Goal: Transaction & Acquisition: Purchase product/service

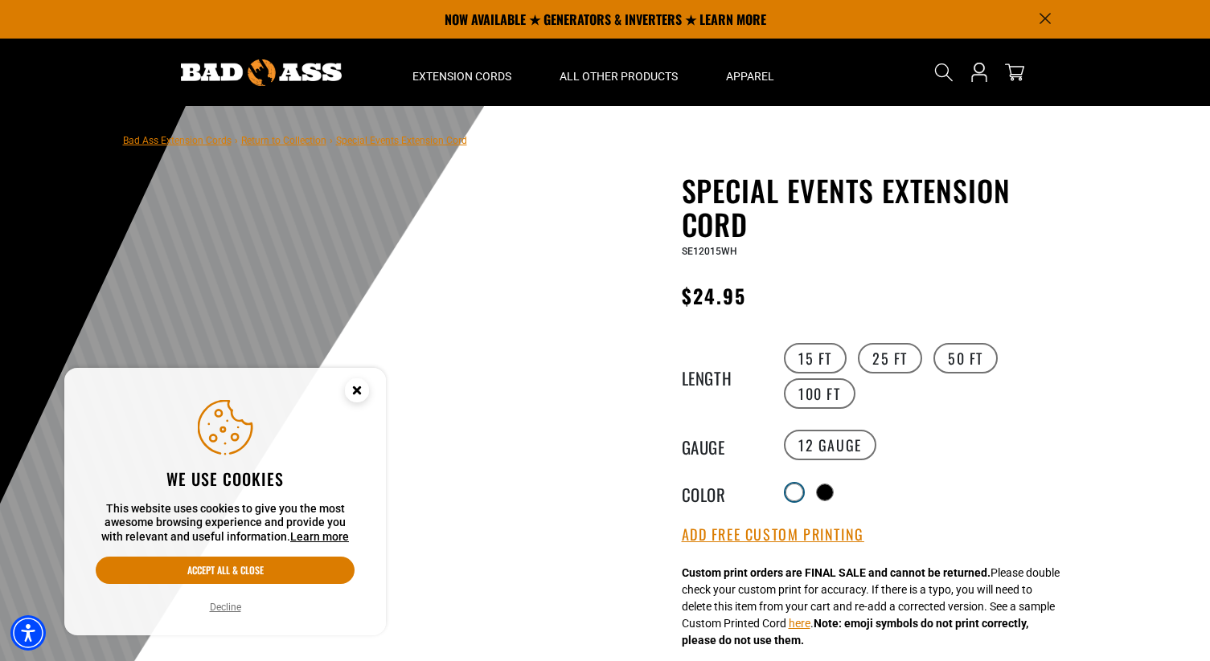
click at [796, 494] on div at bounding box center [794, 493] width 16 height 16
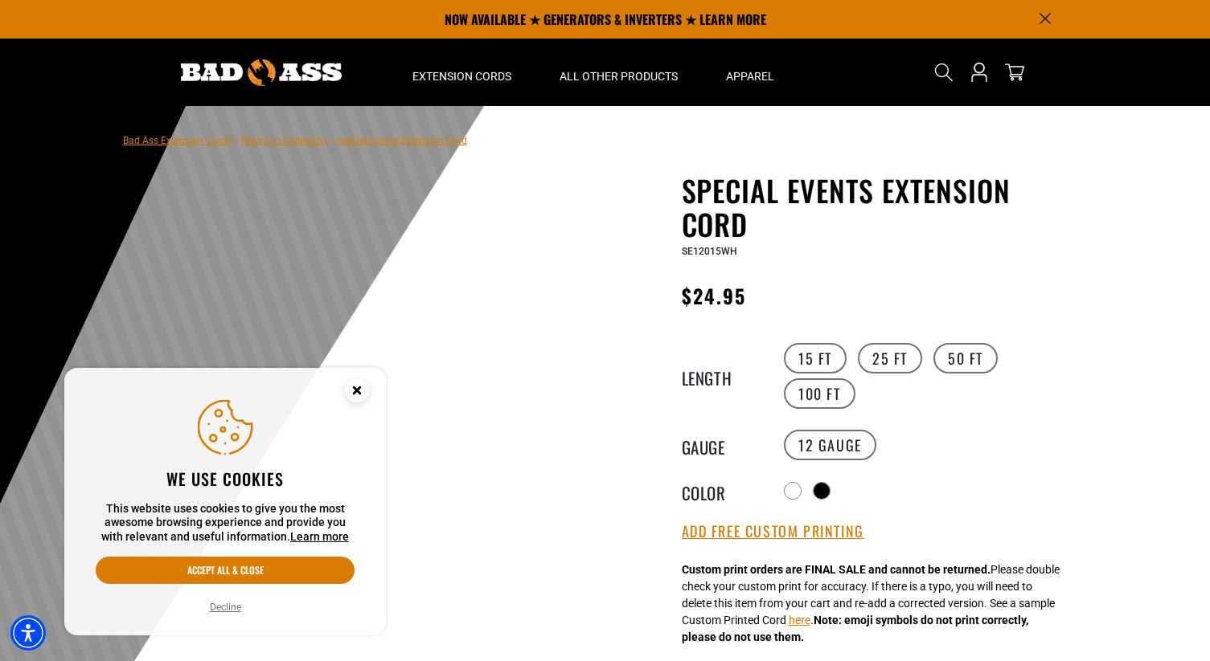
click at [363, 395] on circle "Close this option" at bounding box center [357, 391] width 24 height 24
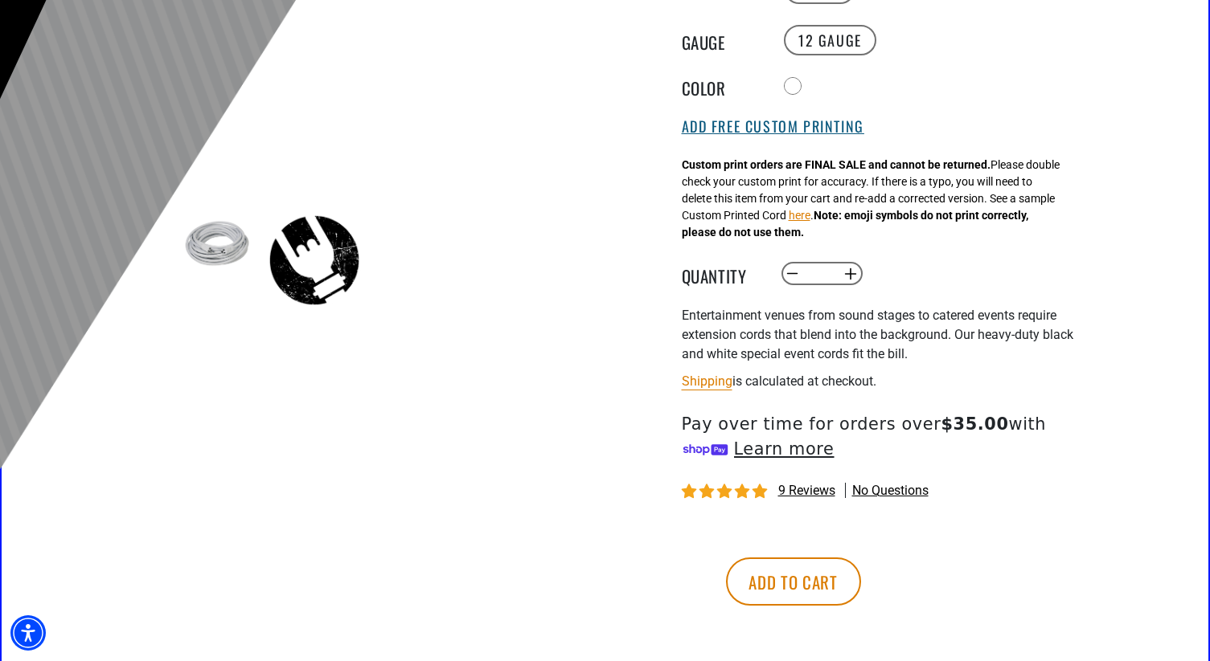
scroll to position [431, 0]
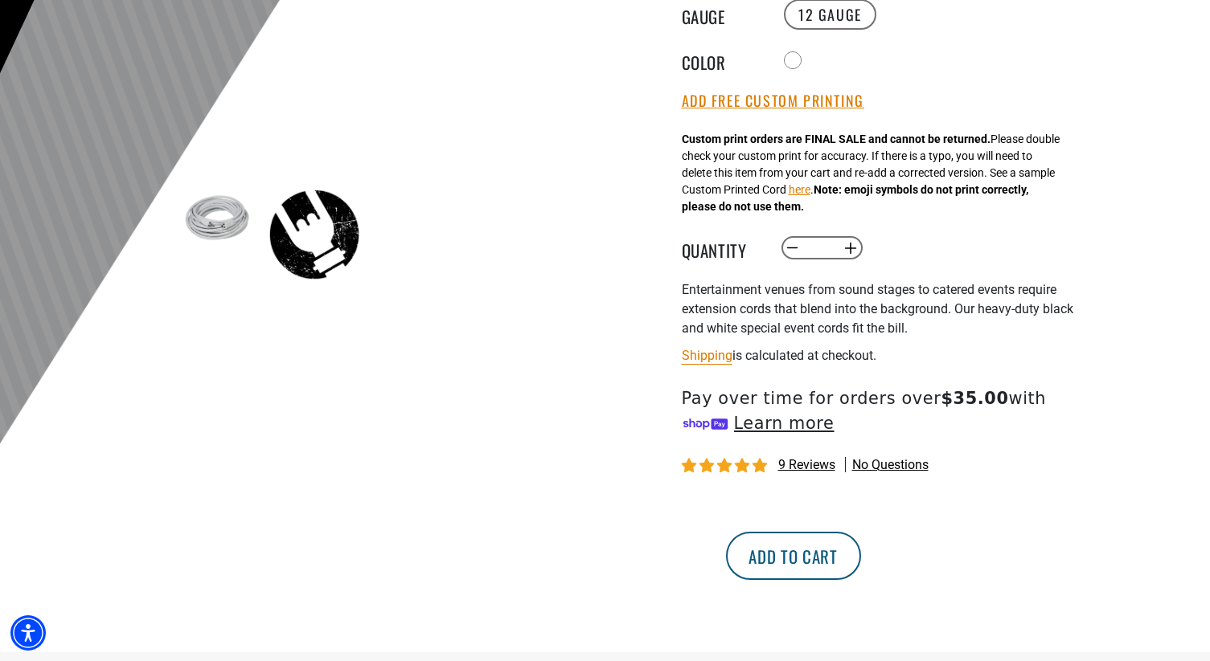
click at [861, 557] on button "Add to cart" at bounding box center [793, 556] width 135 height 48
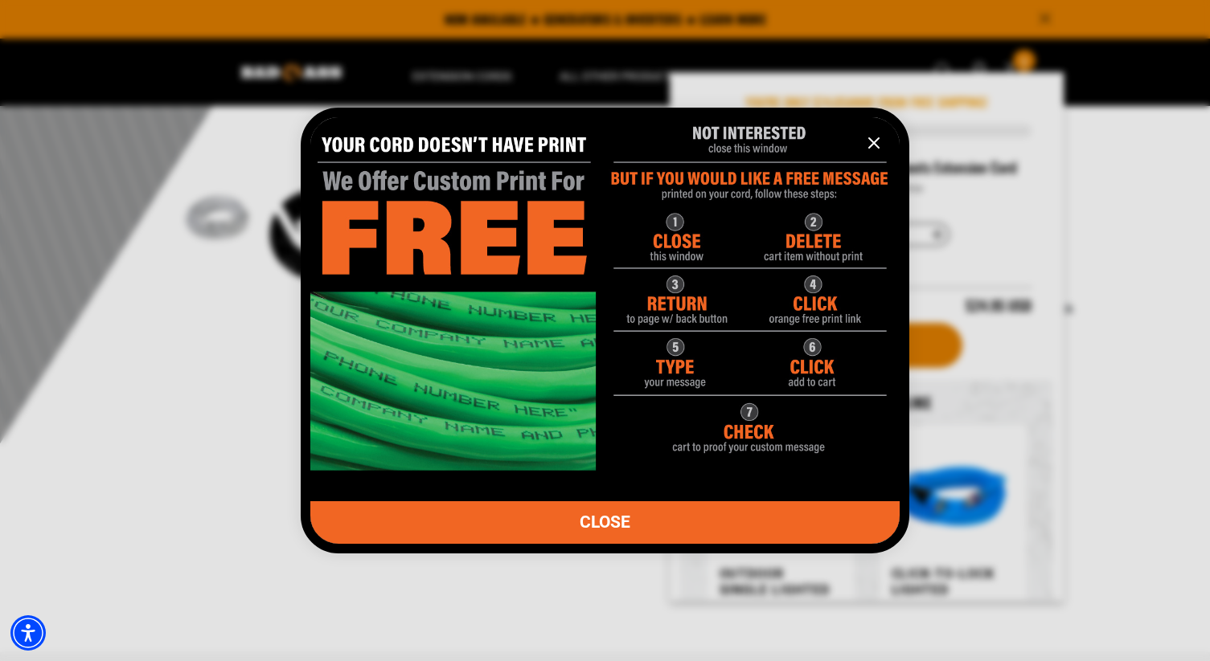
click at [873, 143] on icon "information" at bounding box center [874, 143] width 10 height 10
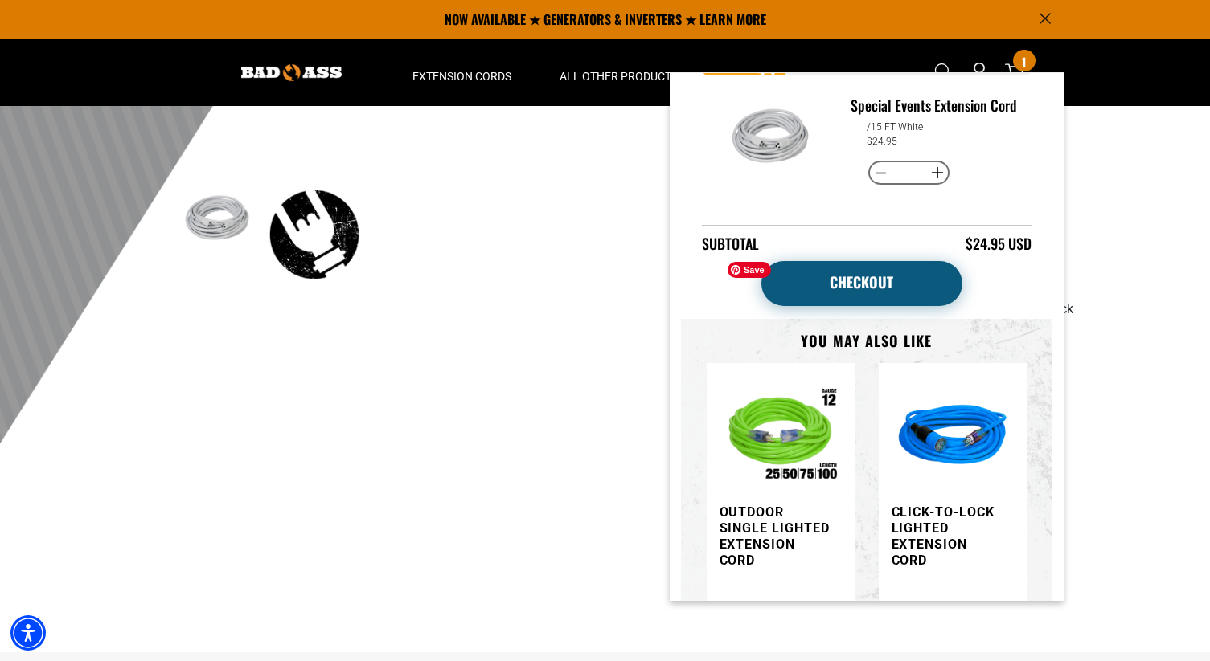
scroll to position [0, 0]
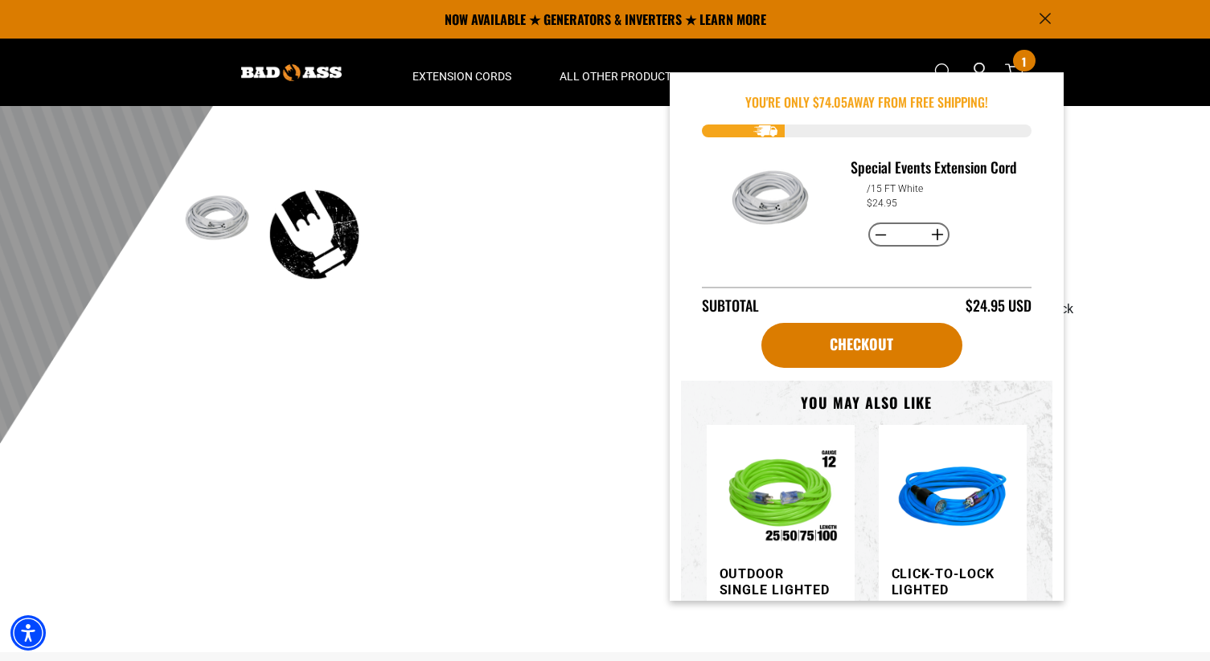
click at [584, 163] on main-product-gallery "1 of 2 Previous Next Previous Next 1 2 3 4 5" at bounding box center [364, 54] width 458 height 622
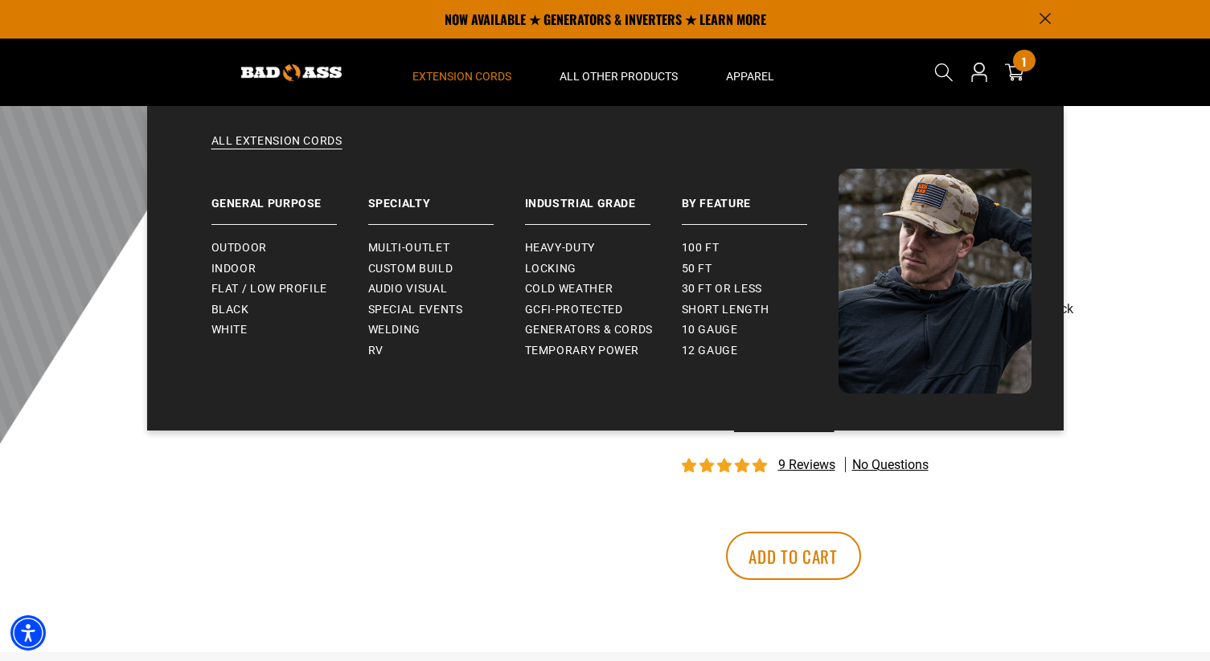
click at [446, 75] on span "Extension Cords" at bounding box center [461, 76] width 99 height 14
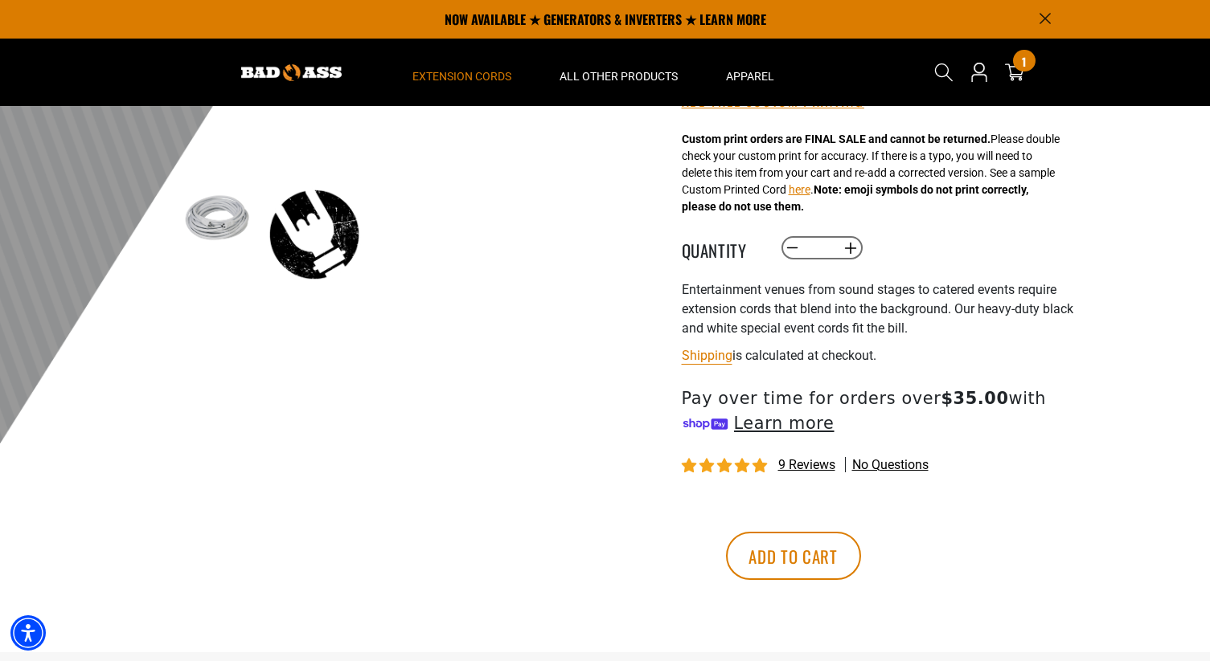
click at [448, 76] on span "Extension Cords" at bounding box center [461, 76] width 99 height 14
click at [505, 575] on div "1 of 2 Previous Next Previous Next 1 2 3 4 5 1 2" at bounding box center [364, 198] width 482 height 910
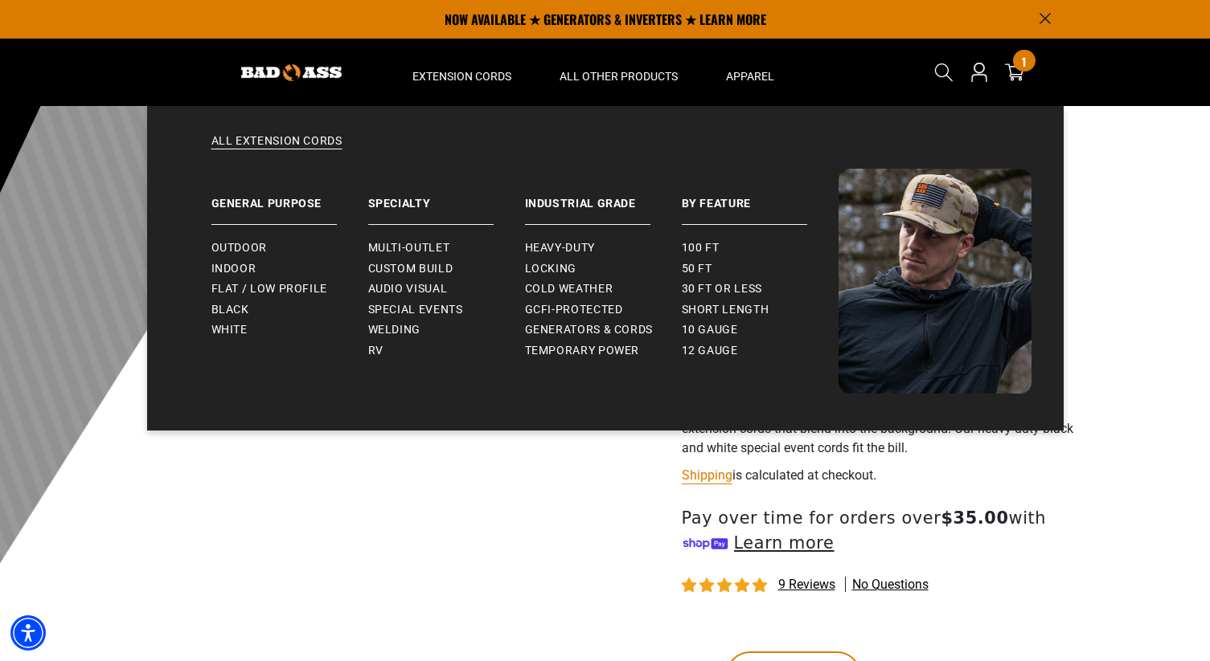
scroll to position [305, 0]
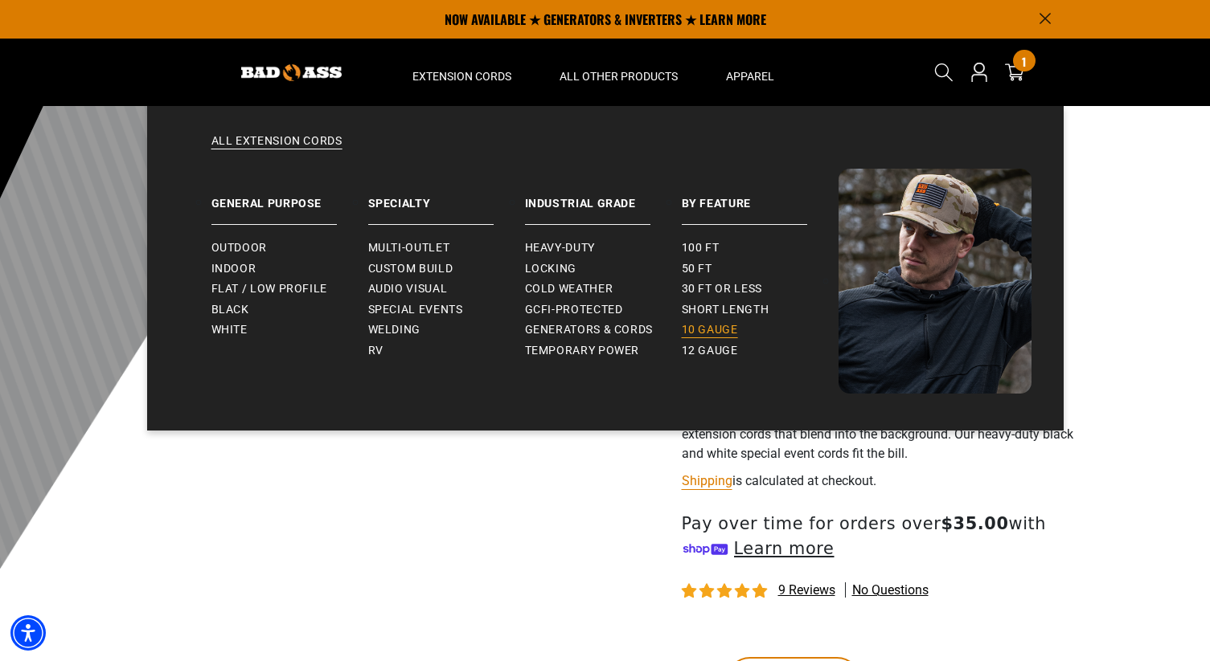
click at [729, 330] on span "10 gauge" at bounding box center [710, 330] width 56 height 14
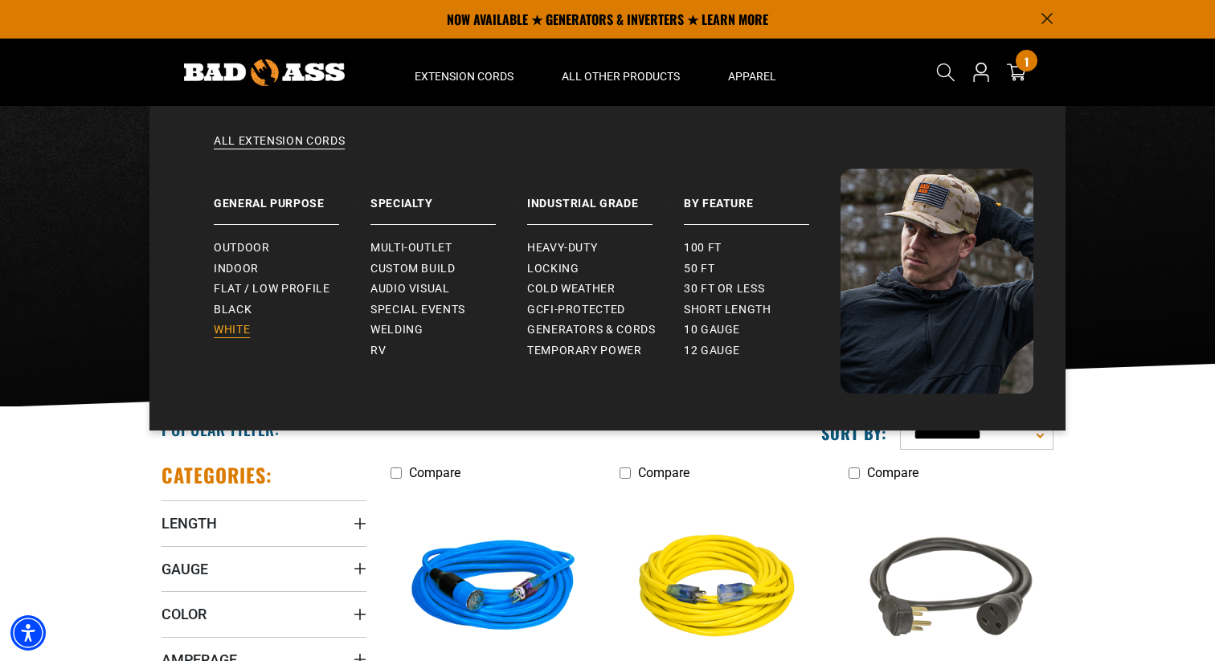
click at [245, 331] on span "White" at bounding box center [232, 330] width 36 height 14
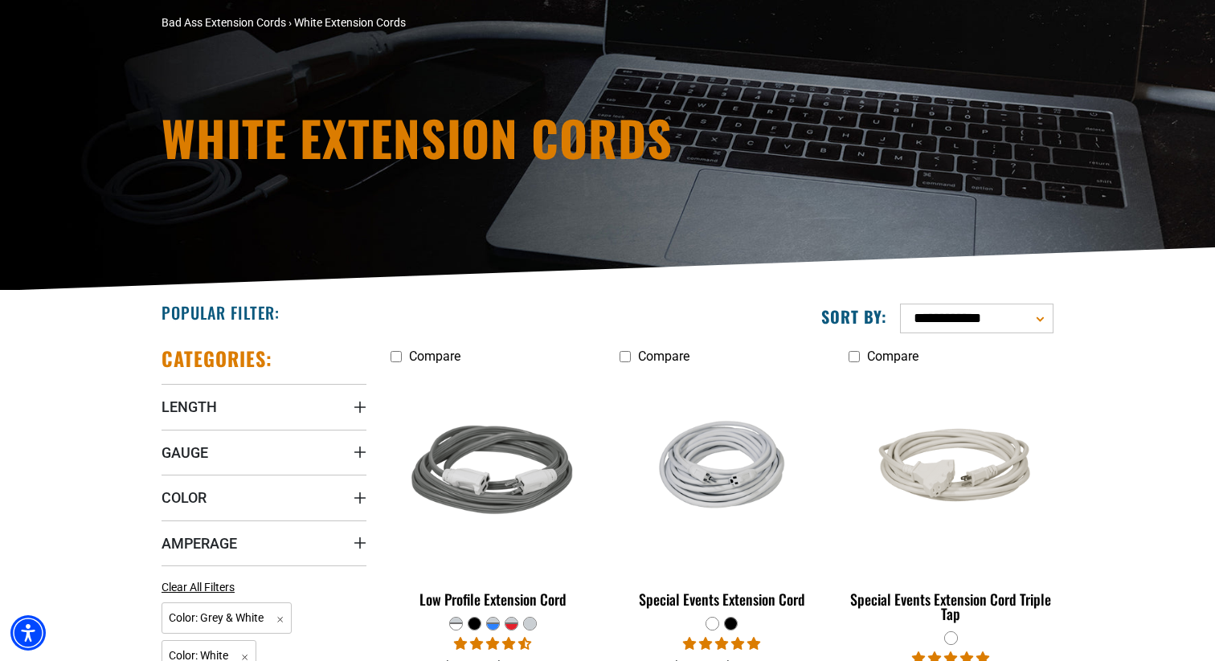
scroll to position [289, 0]
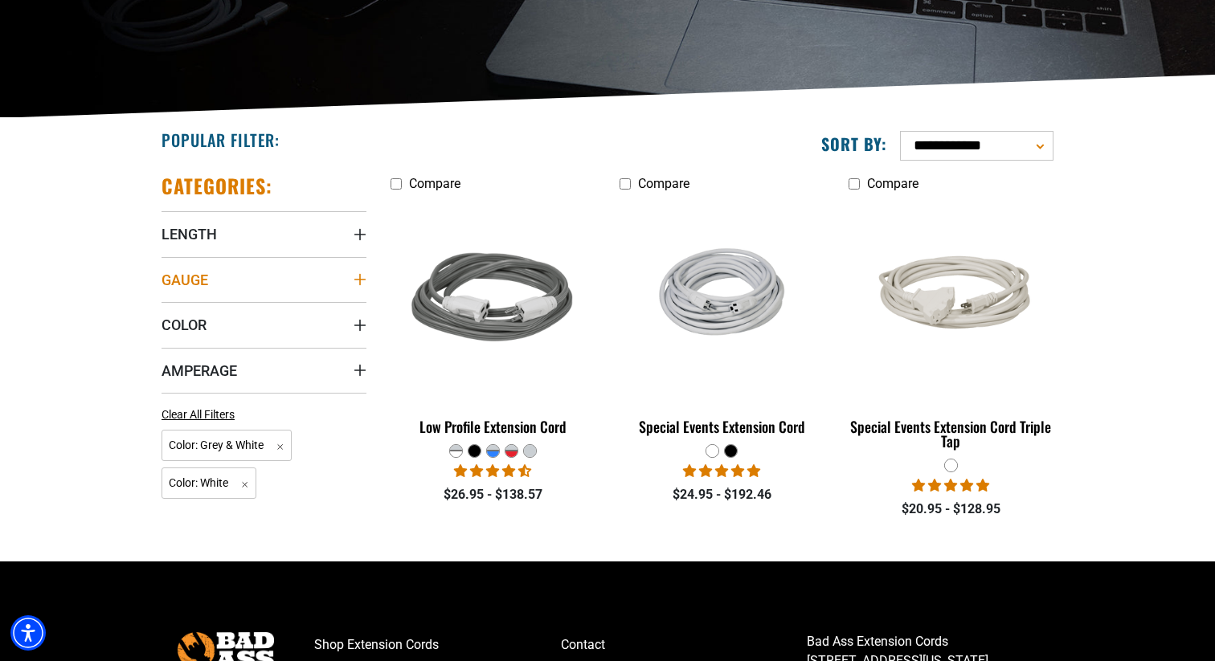
click at [358, 278] on icon "Gauge" at bounding box center [360, 279] width 13 height 13
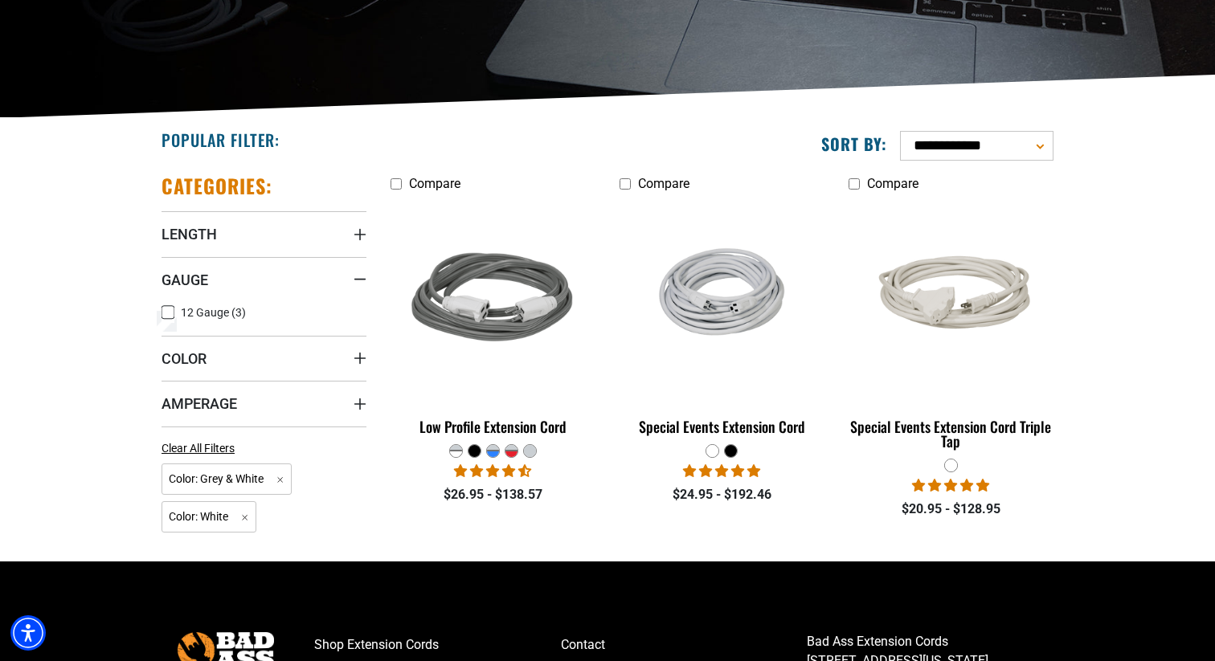
click at [169, 310] on icon at bounding box center [168, 312] width 13 height 21
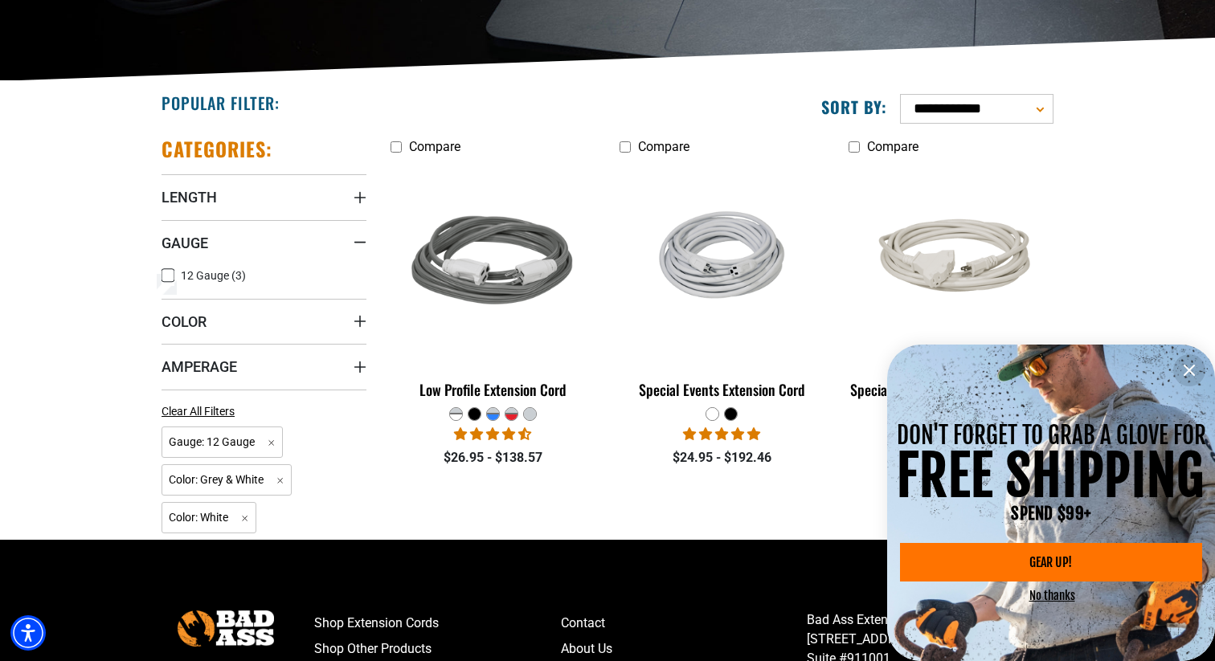
scroll to position [340, 0]
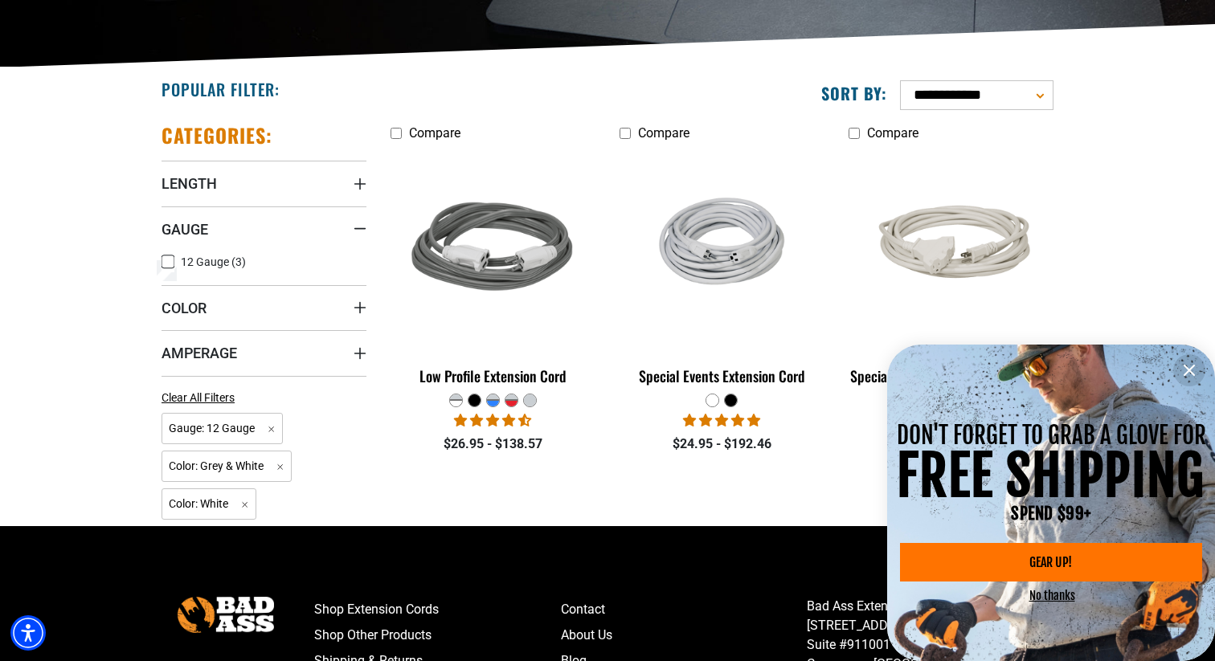
click at [369, 294] on div "Categories: Length Length 10 FT (1) 10 FT (1 product) 15 FT (2) 15 FT (2 produc…" at bounding box center [263, 318] width 229 height 416
click at [366, 301] on icon "Color" at bounding box center [360, 307] width 13 height 13
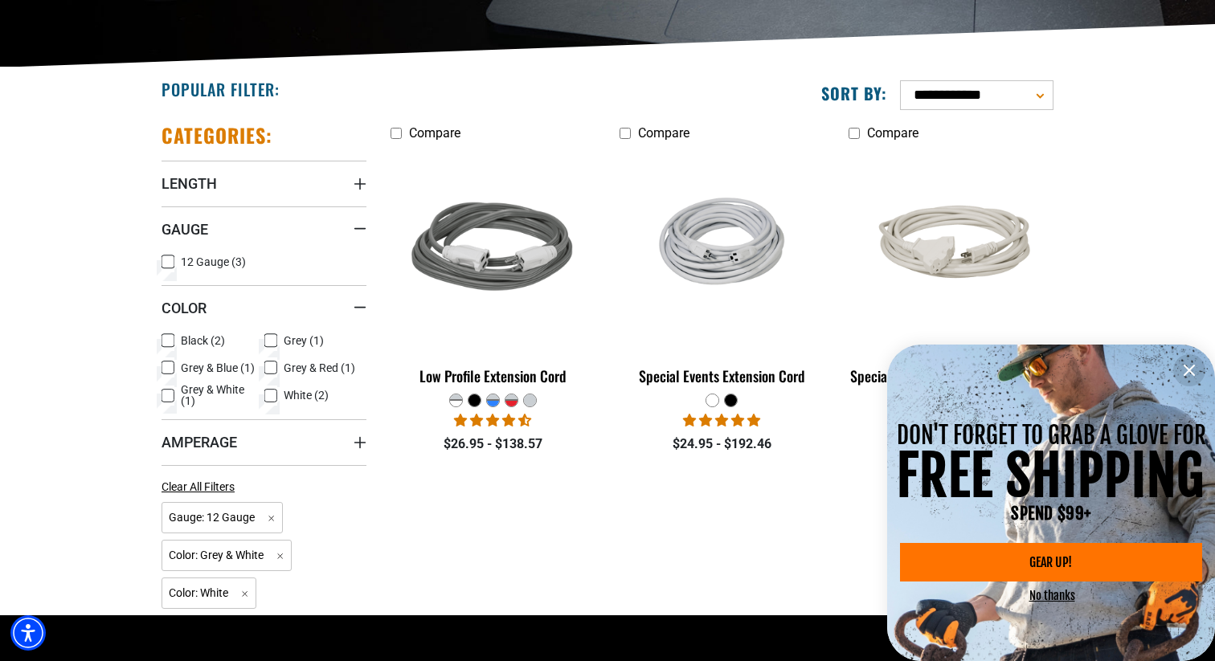
click at [538, 552] on div "Compare Low Profile Extension Cord" at bounding box center [722, 363] width 687 height 506
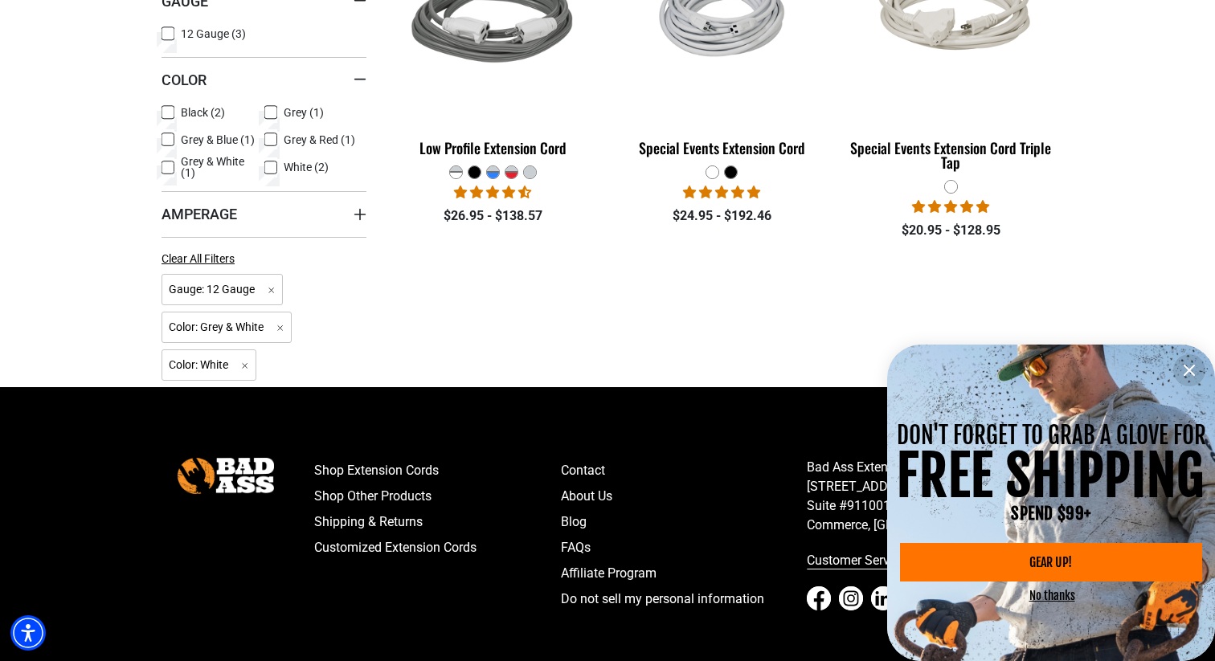
scroll to position [594, 0]
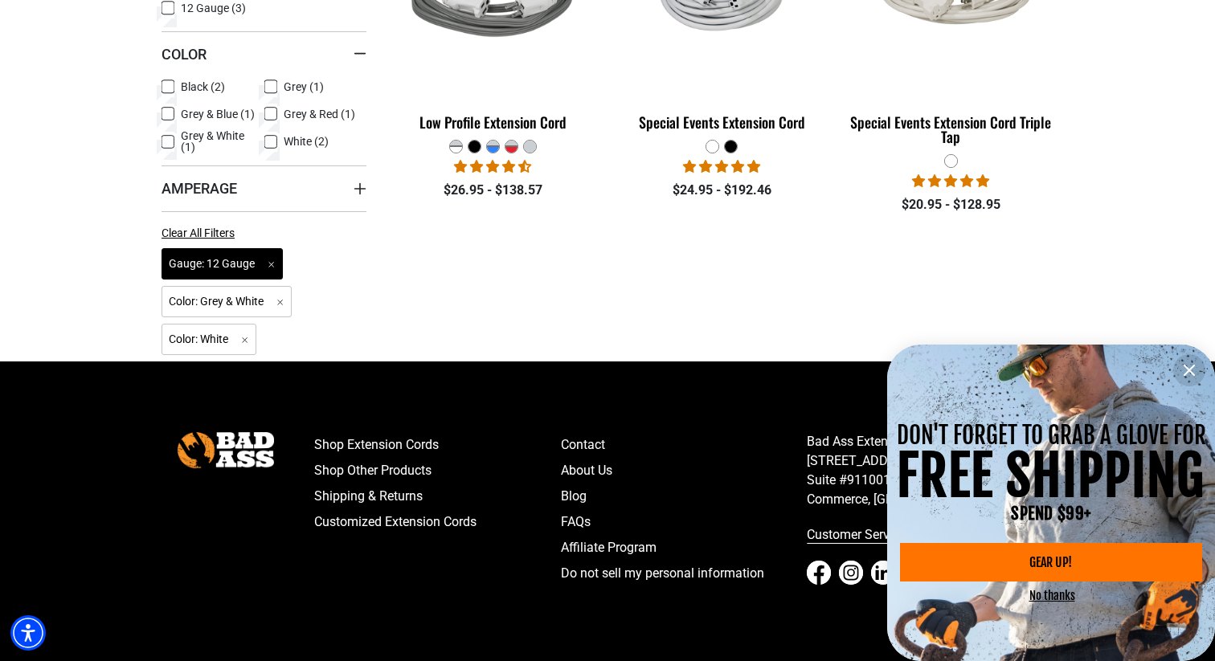
click at [227, 272] on span "Gauge: 12 Gauge Remove filter" at bounding box center [222, 263] width 121 height 31
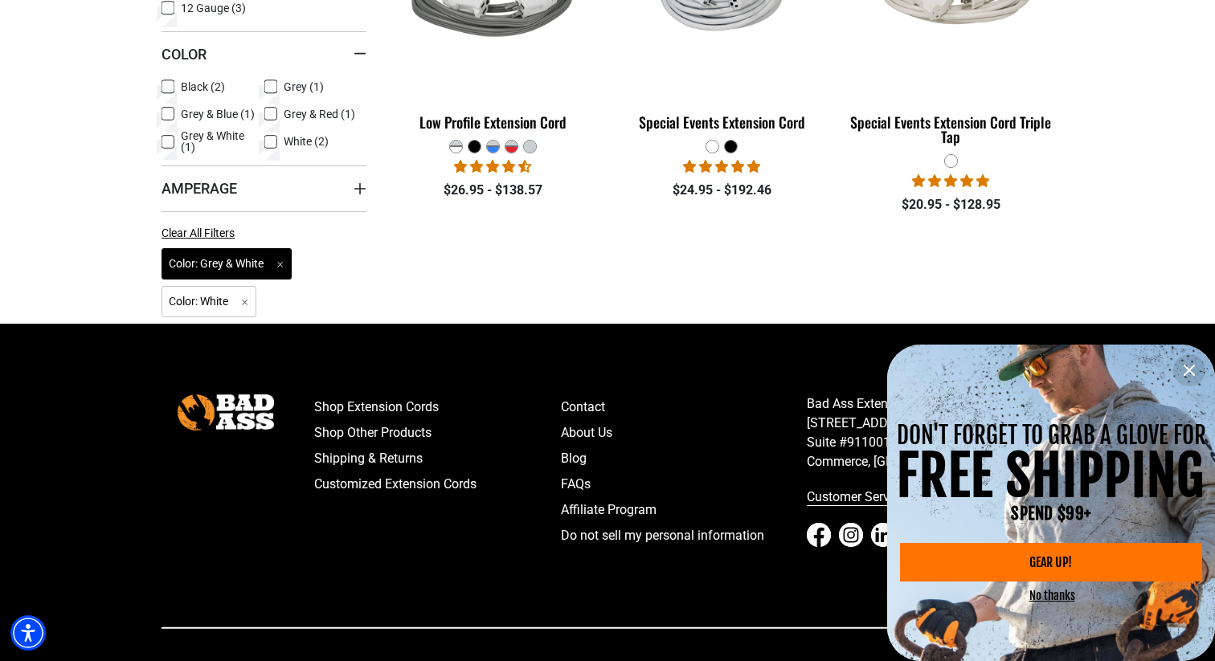
click at [286, 268] on span "Color: Grey & White Remove filter" at bounding box center [227, 263] width 130 height 31
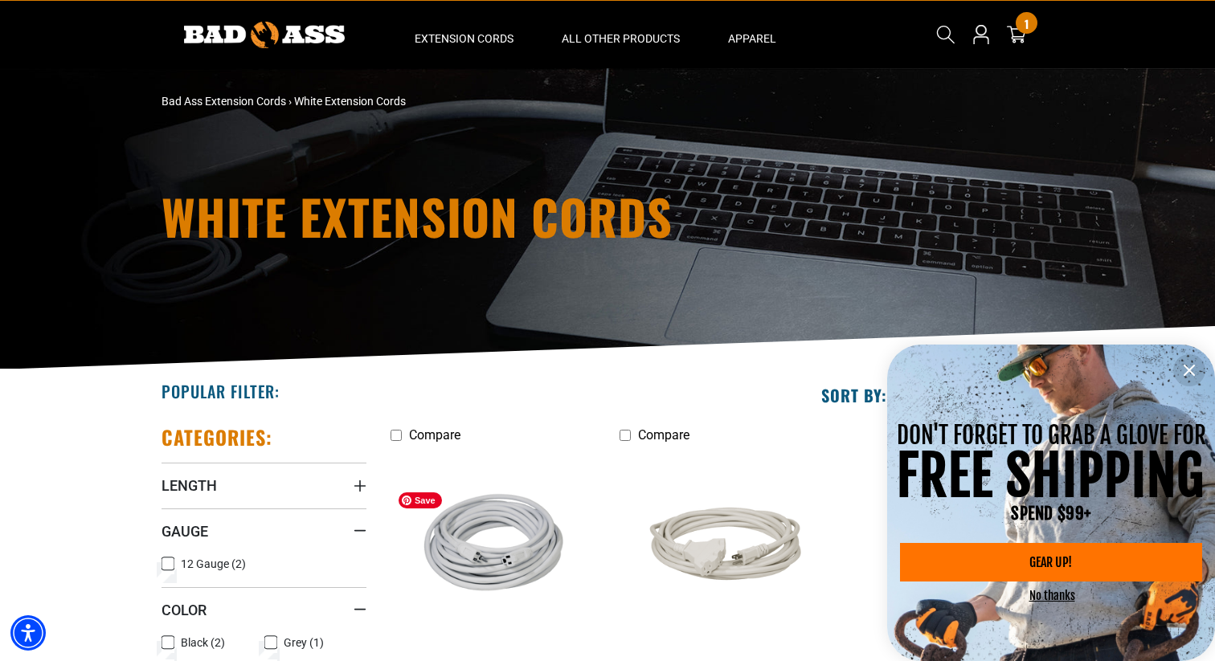
scroll to position [40, 0]
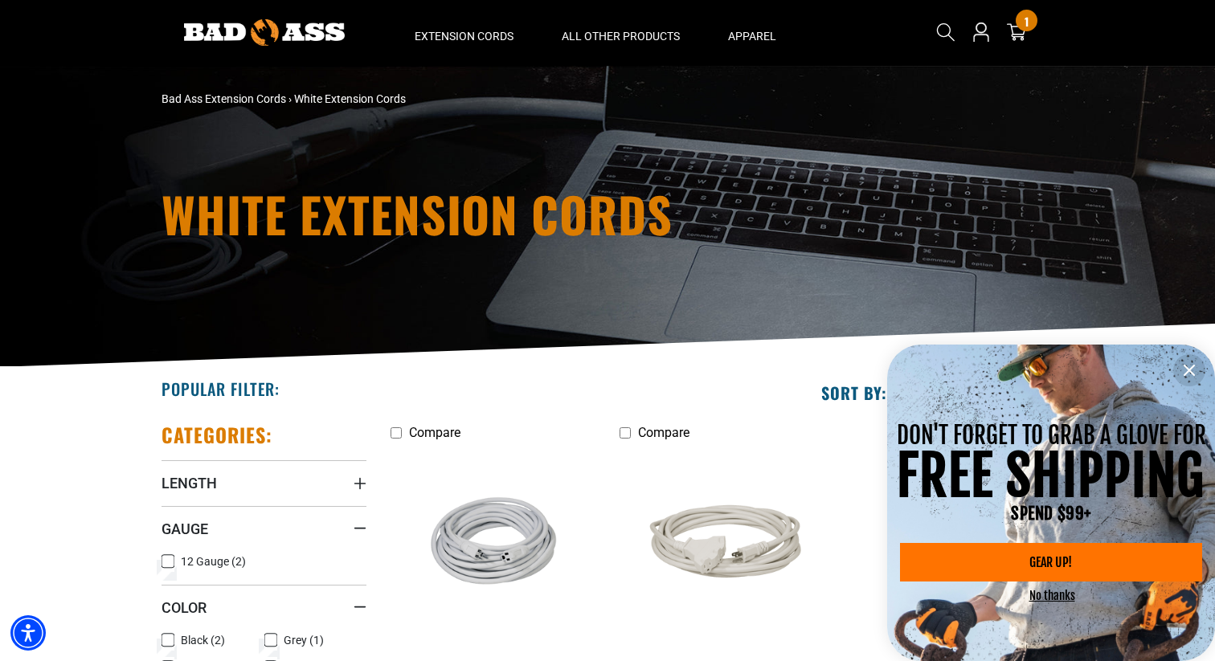
click at [1186, 357] on button "information" at bounding box center [1189, 370] width 32 height 32
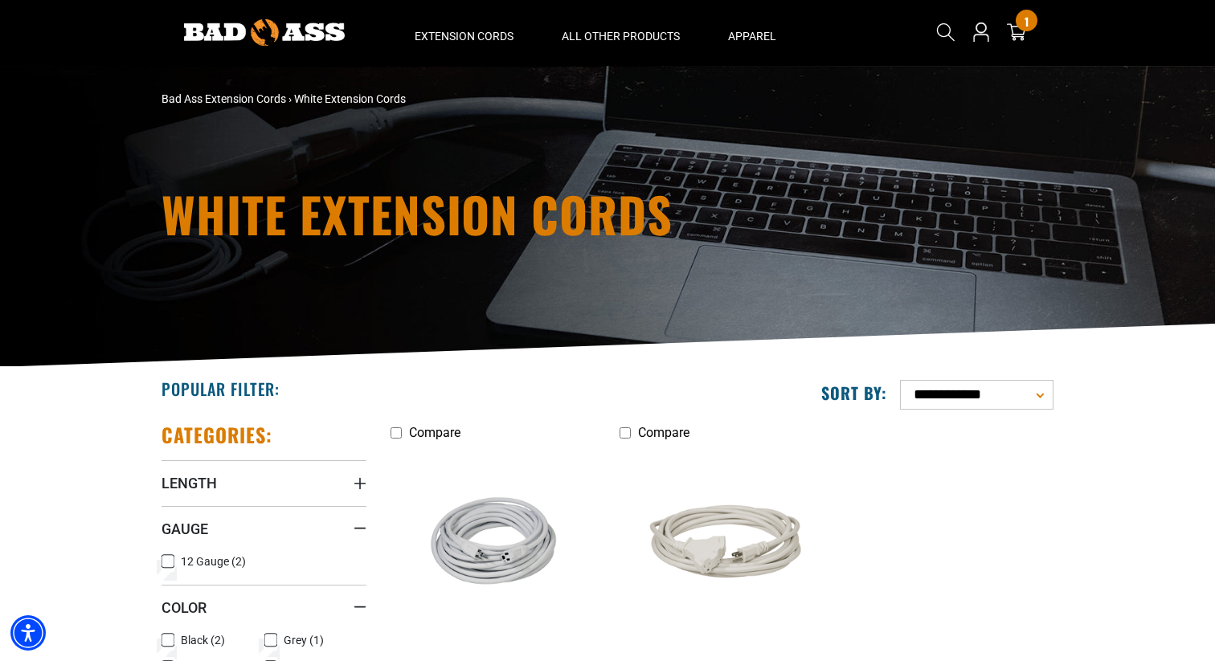
click at [1186, 375] on body "Skip to main content Enable accessibility for low vision Open the accessibility…" at bounding box center [607, 580] width 1215 height 1241
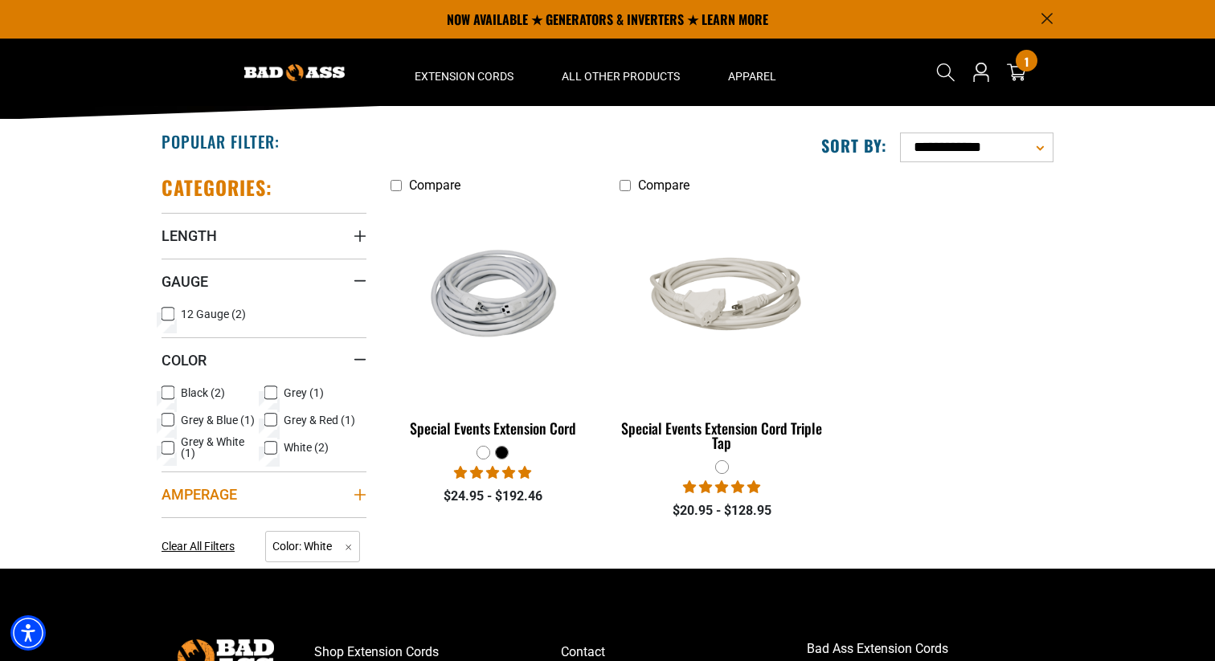
scroll to position [286, 0]
